Goal: Information Seeking & Learning: Check status

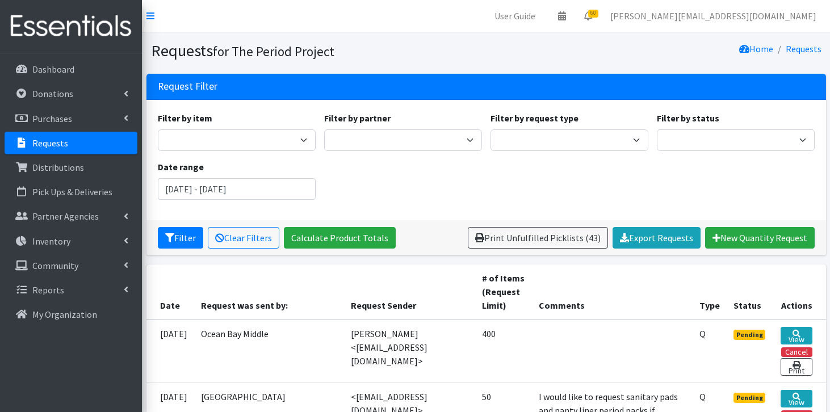
scroll to position [218, 0]
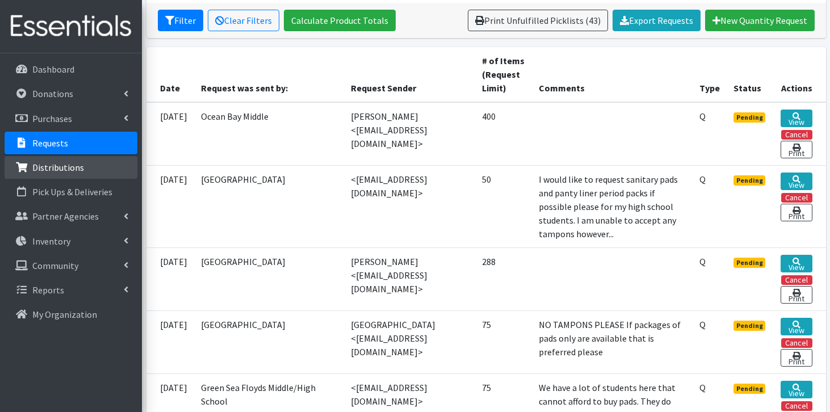
click at [88, 170] on link "Distributions" at bounding box center [71, 167] width 133 height 23
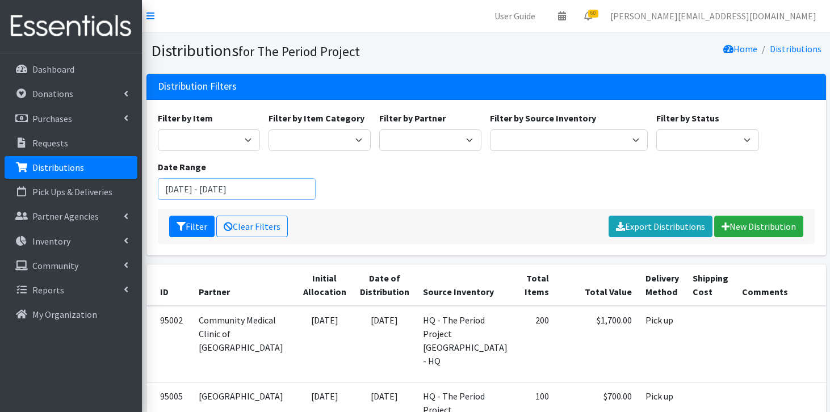
click at [211, 186] on input "[DATE] - [DATE]" at bounding box center [237, 189] width 158 height 22
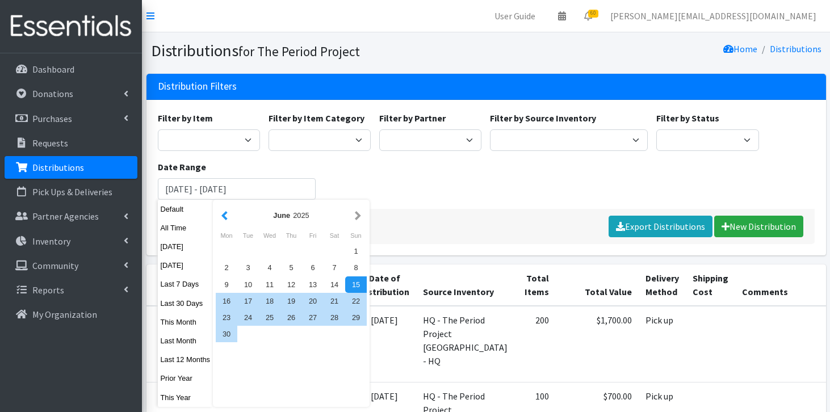
click at [227, 218] on button "button" at bounding box center [225, 215] width 12 height 14
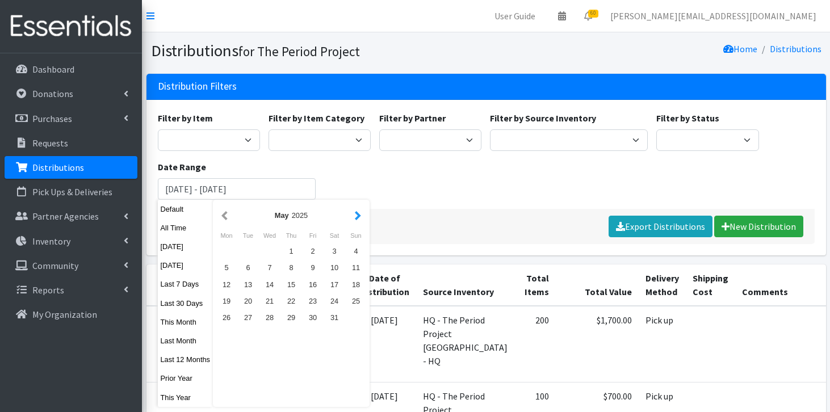
click at [358, 220] on button "button" at bounding box center [358, 215] width 12 height 14
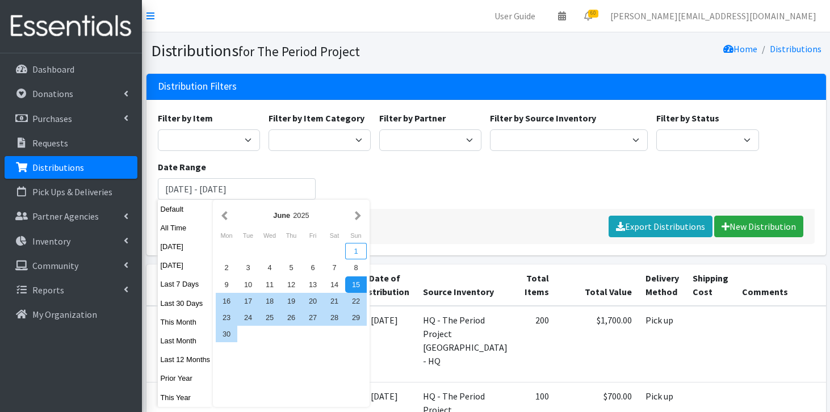
click at [353, 253] on div "1" at bounding box center [356, 251] width 22 height 16
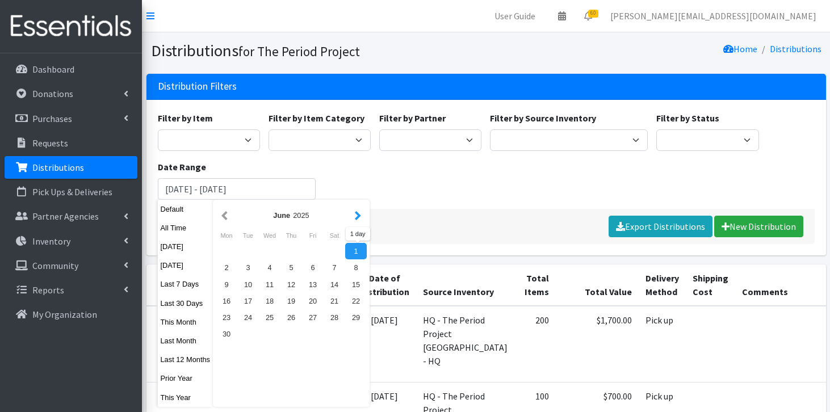
click at [362, 218] on button "button" at bounding box center [358, 215] width 12 height 14
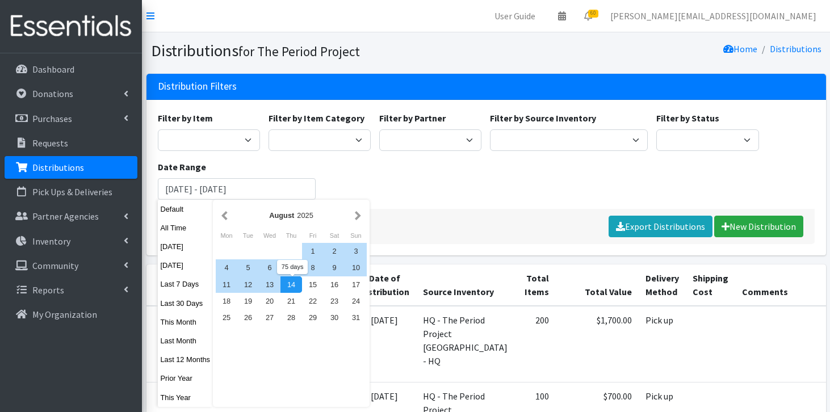
click at [293, 282] on div "14" at bounding box center [292, 285] width 22 height 16
type input "[DATE] - [DATE]"
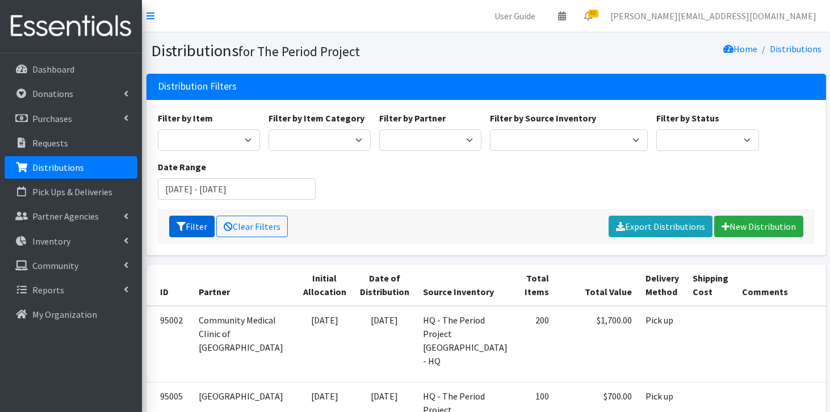
click at [201, 227] on button "Filter" at bounding box center [191, 227] width 45 height 22
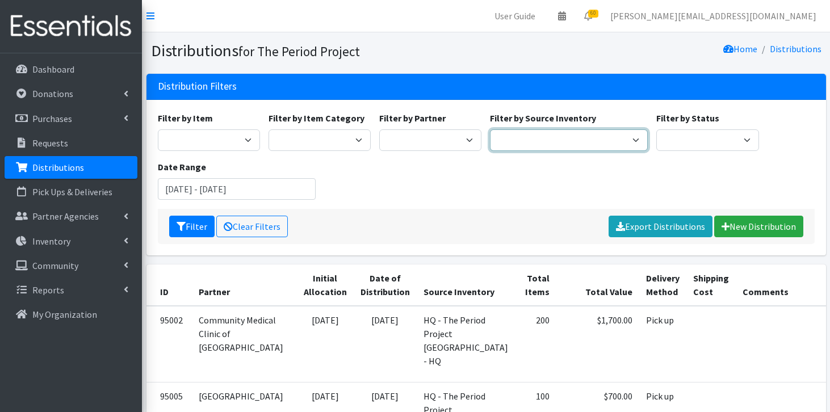
click at [506, 144] on select "Anderson HPP Atlanta, GA Charleston Charlotte Clemson University Columbia chapt…" at bounding box center [569, 141] width 158 height 22
select select "230"
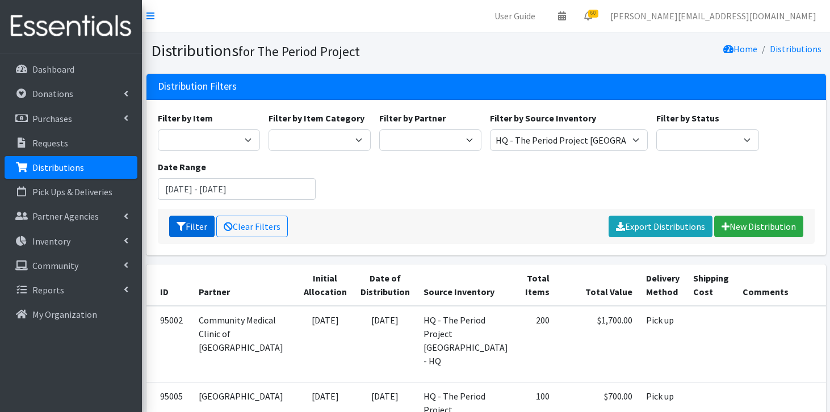
click at [182, 228] on icon "submit" at bounding box center [181, 226] width 9 height 9
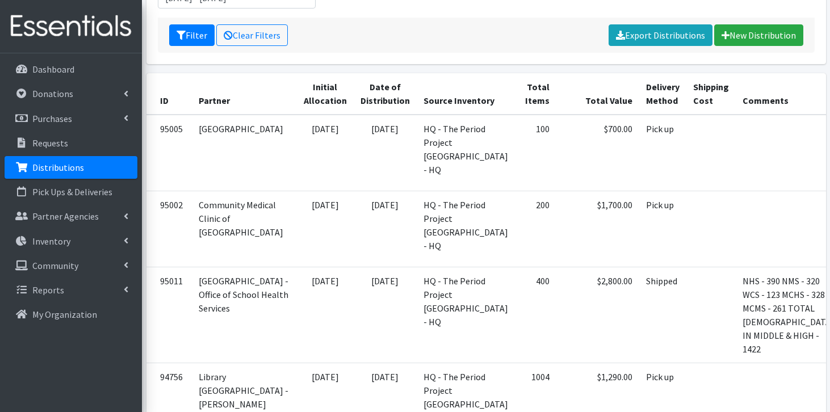
scroll to position [206, 0]
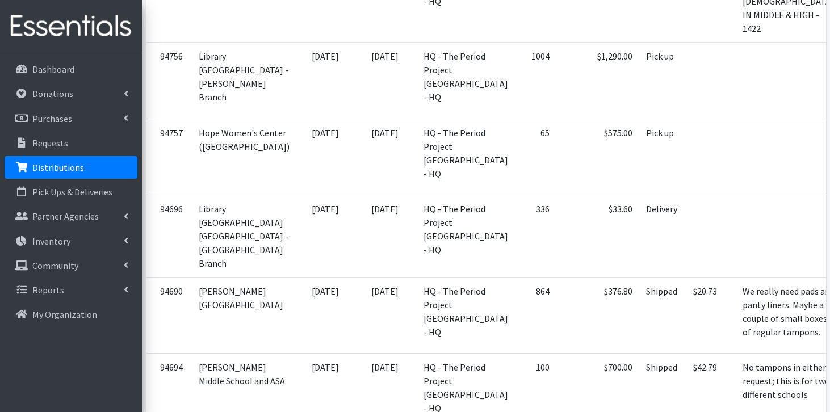
scroll to position [519, 0]
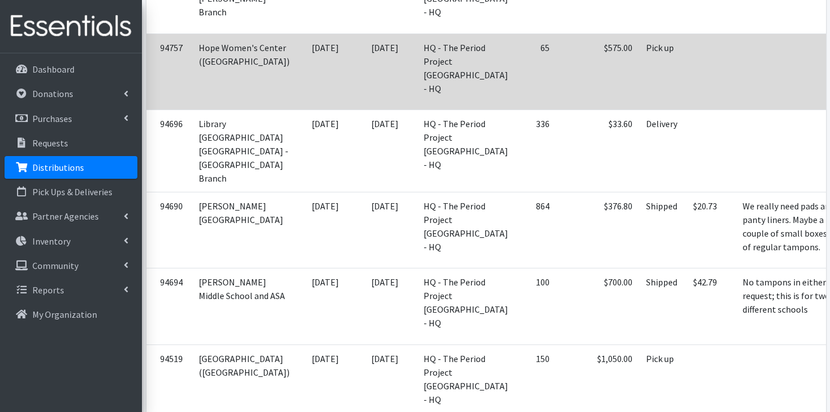
scroll to position [641, 0]
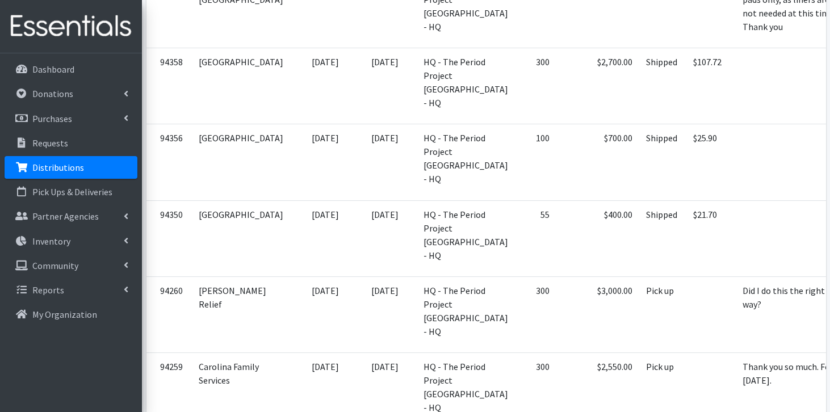
scroll to position [1325, 0]
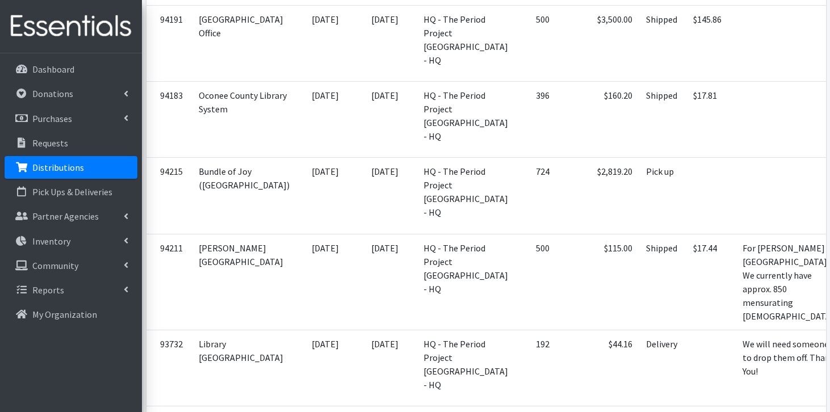
scroll to position [1748, 0]
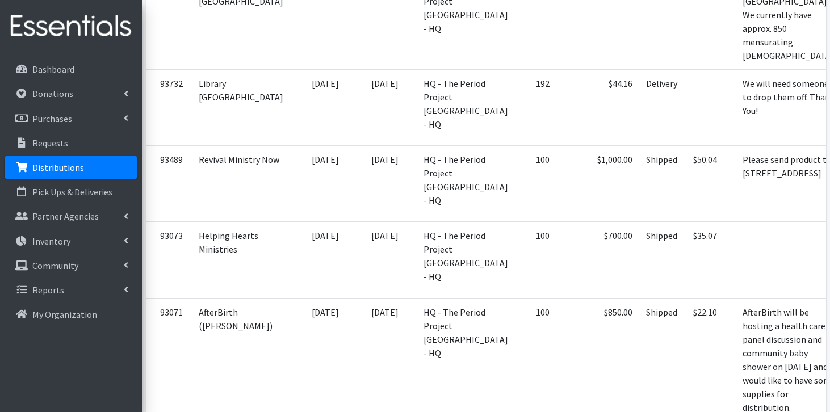
scroll to position [2016, 0]
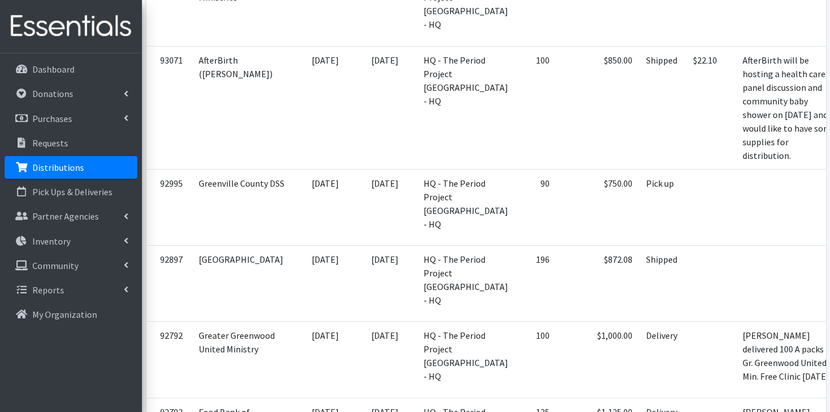
scroll to position [2262, 0]
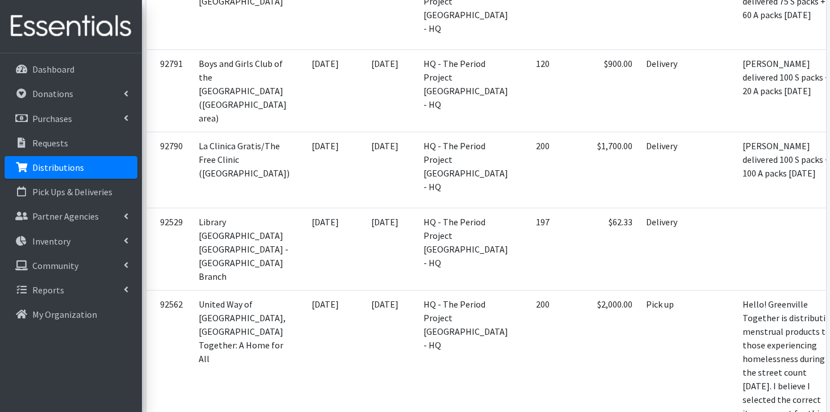
scroll to position [2687, 0]
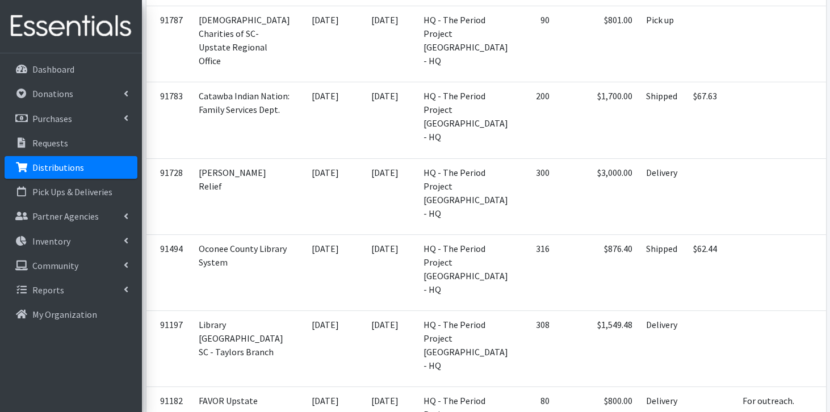
scroll to position [3274, 0]
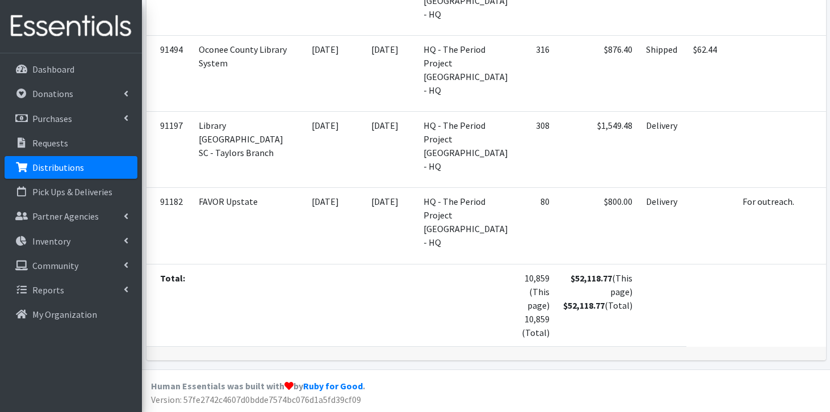
scroll to position [3536, 0]
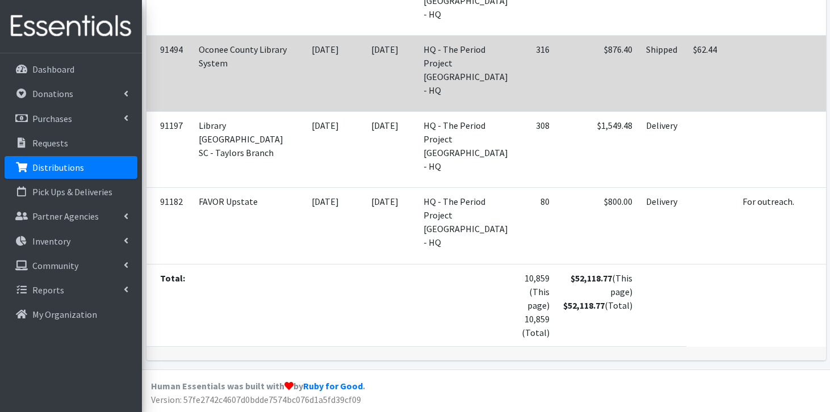
scroll to position [4008, 0]
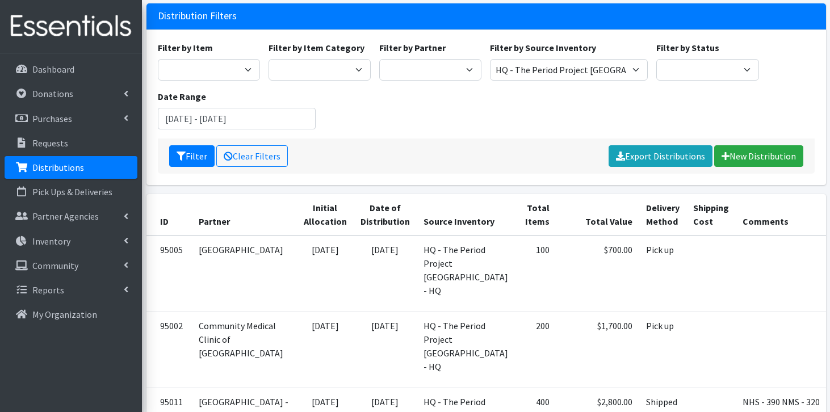
scroll to position [57, 0]
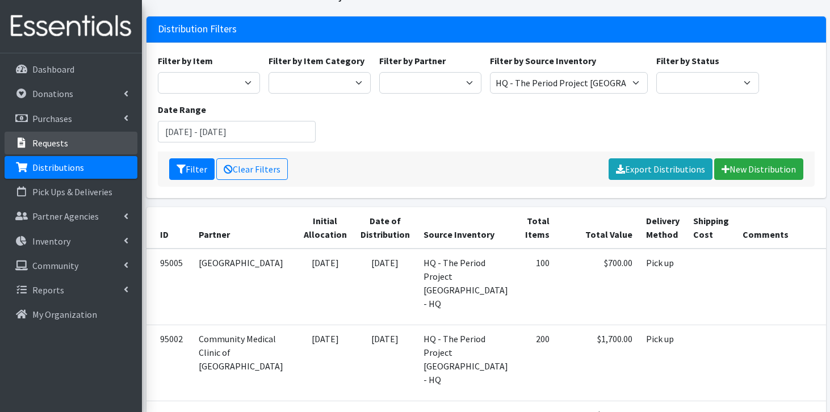
click at [52, 147] on p "Requests" at bounding box center [50, 142] width 36 height 11
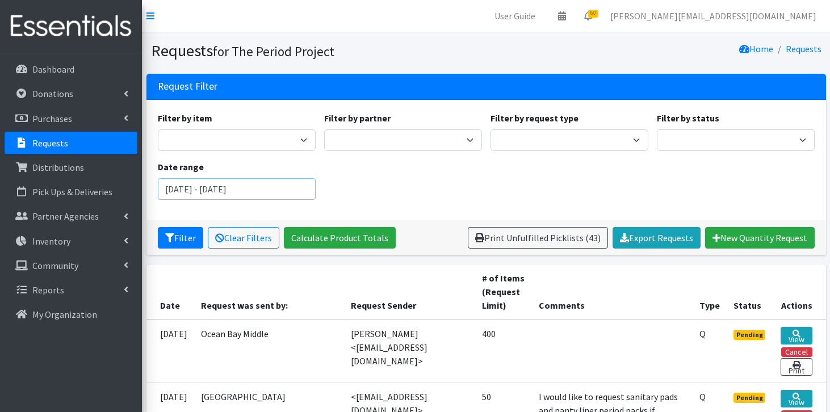
click at [198, 191] on input "[DATE] - [DATE]" at bounding box center [237, 189] width 158 height 22
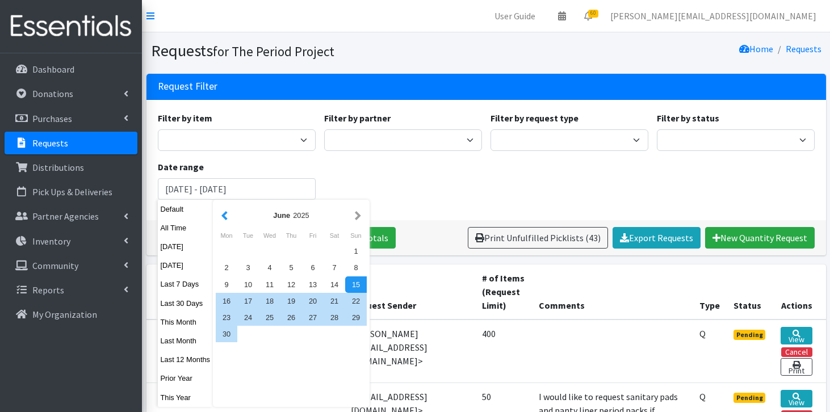
click at [231, 212] on button "button" at bounding box center [225, 215] width 12 height 14
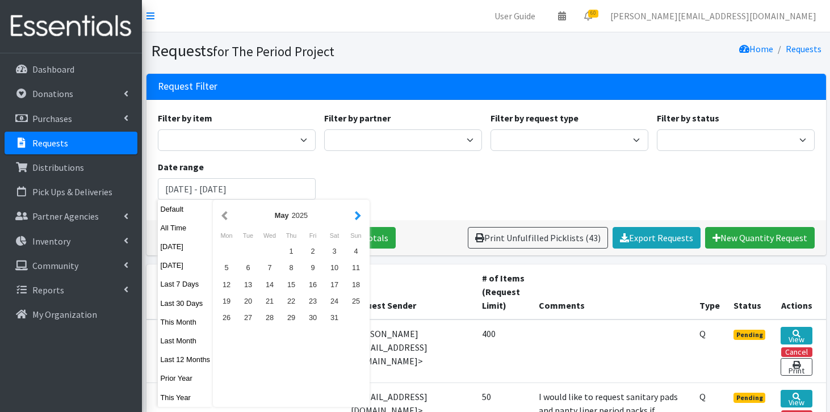
click at [358, 212] on button "button" at bounding box center [358, 215] width 12 height 14
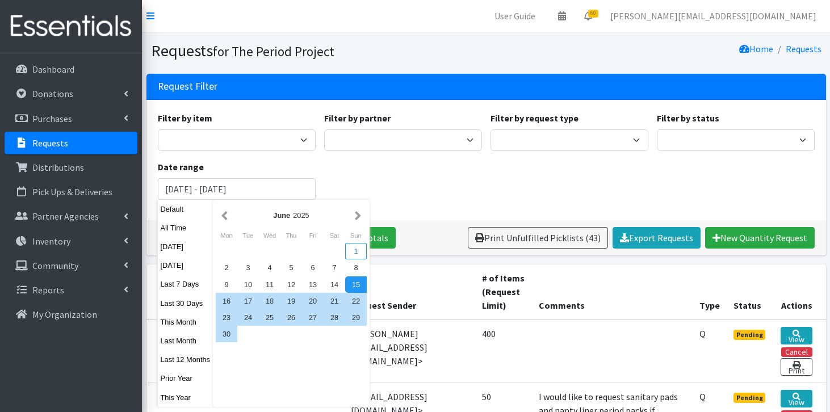
click at [362, 249] on div "1" at bounding box center [356, 251] width 22 height 16
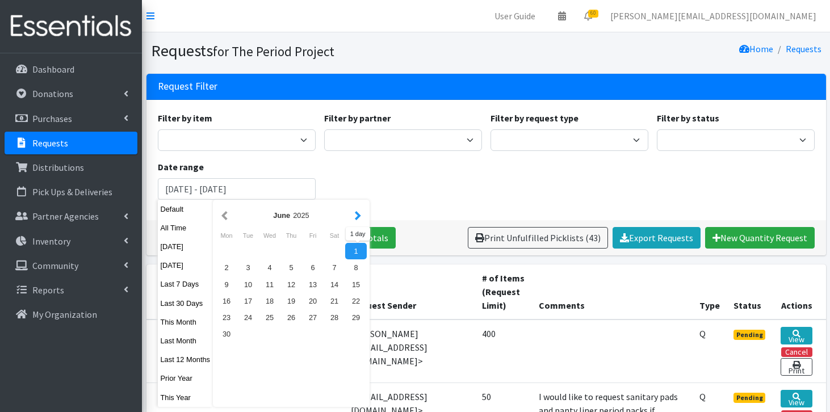
click at [358, 214] on button "button" at bounding box center [358, 215] width 12 height 14
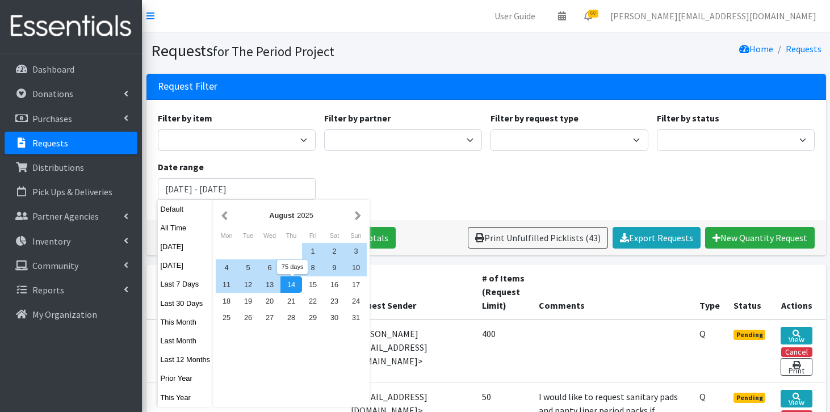
click at [297, 283] on div "14" at bounding box center [292, 285] width 22 height 16
type input "[DATE] - [DATE]"
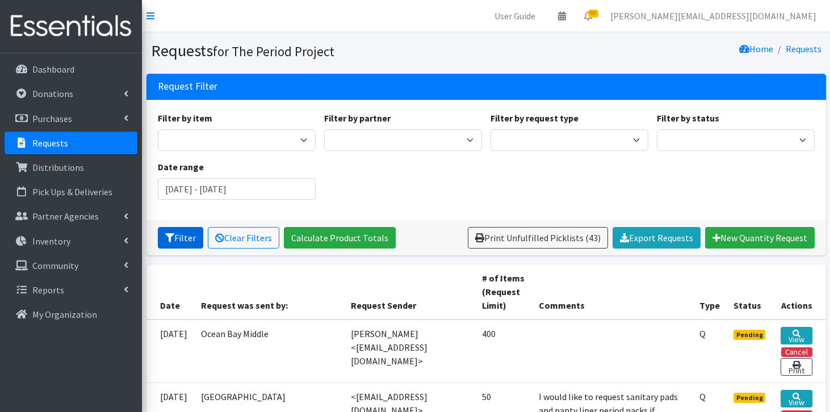
click at [174, 235] on button "Filter" at bounding box center [180, 238] width 45 height 22
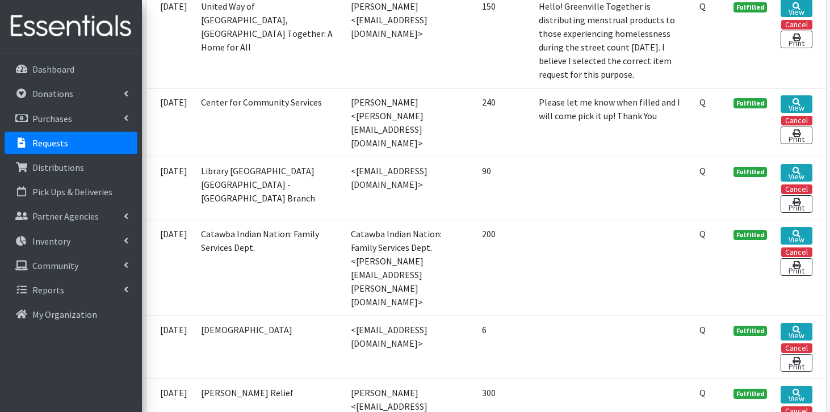
scroll to position [3307, 0]
